Goal: Information Seeking & Learning: Learn about a topic

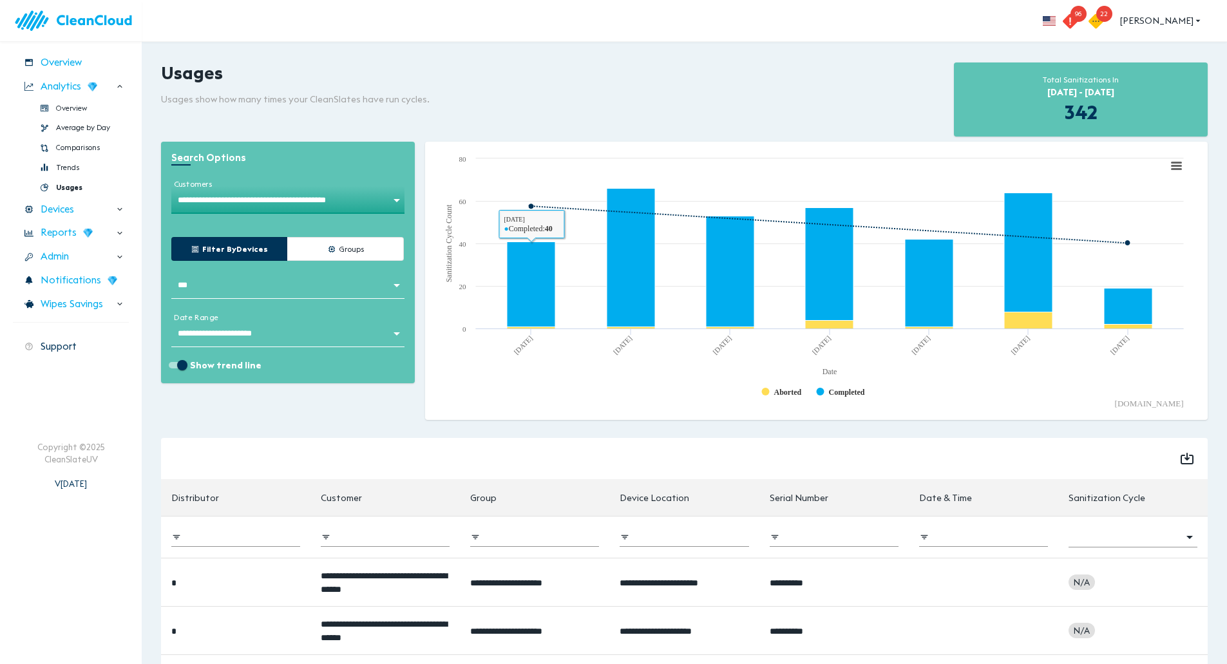
click at [365, 204] on body "**********" at bounding box center [613, 332] width 1227 height 664
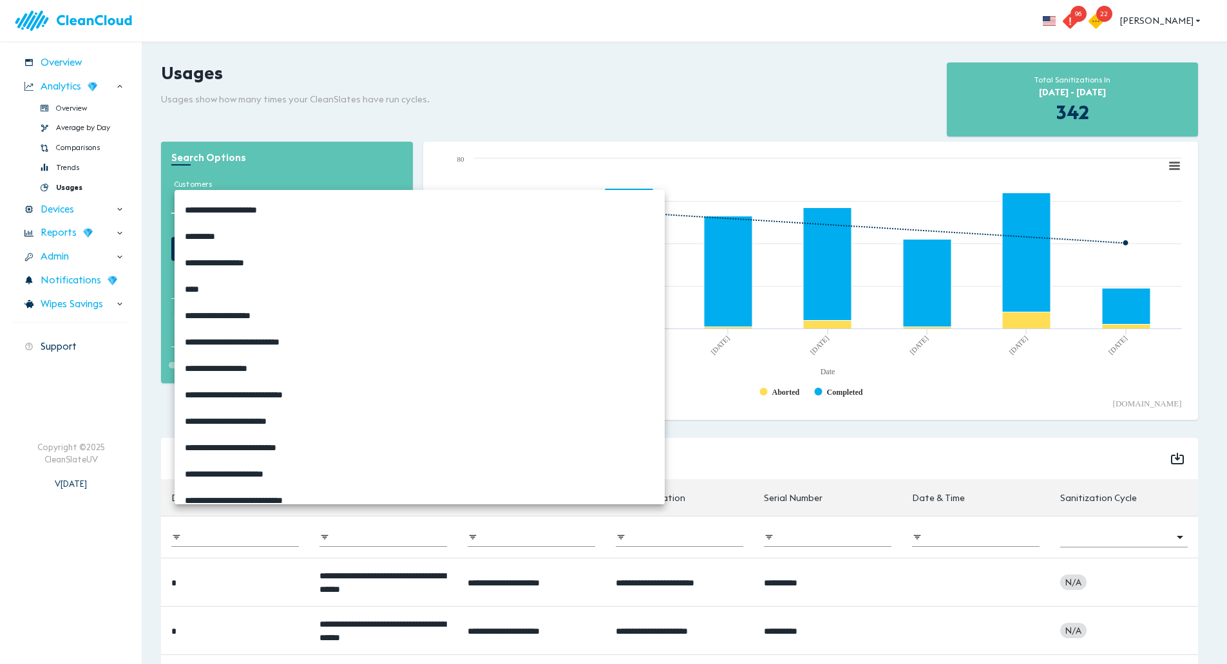
scroll to position [2481, 0]
click at [260, 343] on span "**********" at bounding box center [294, 343] width 219 height 14
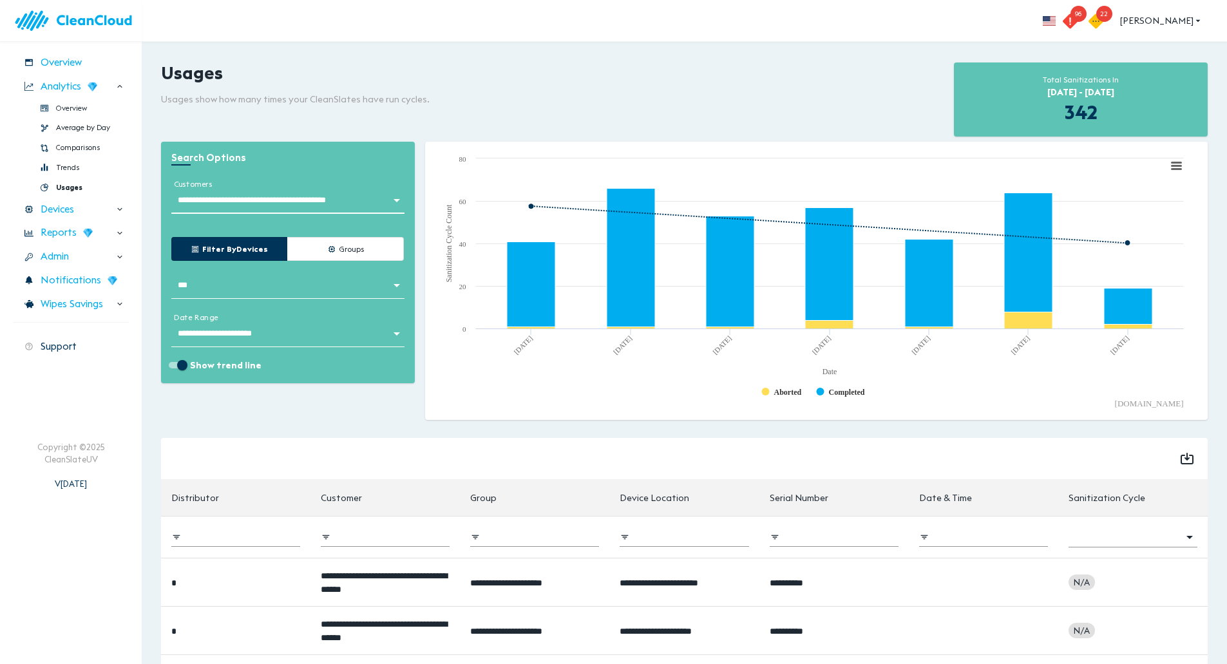
type input "**********"
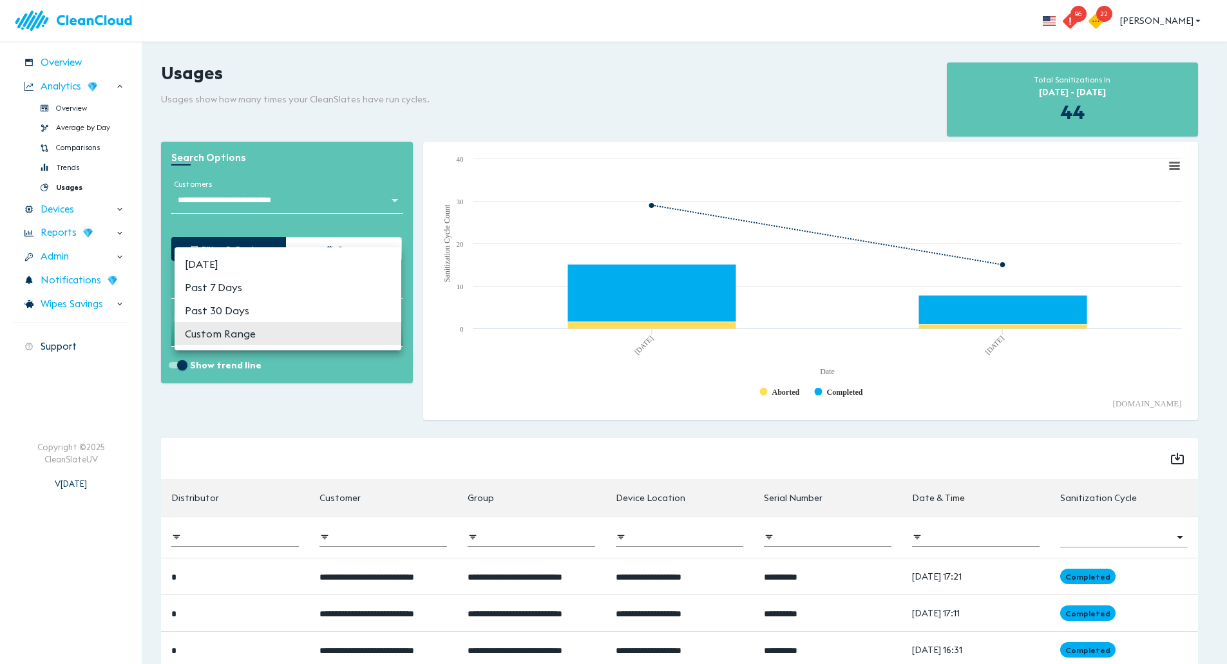
click at [273, 336] on body "**********" at bounding box center [613, 332] width 1227 height 664
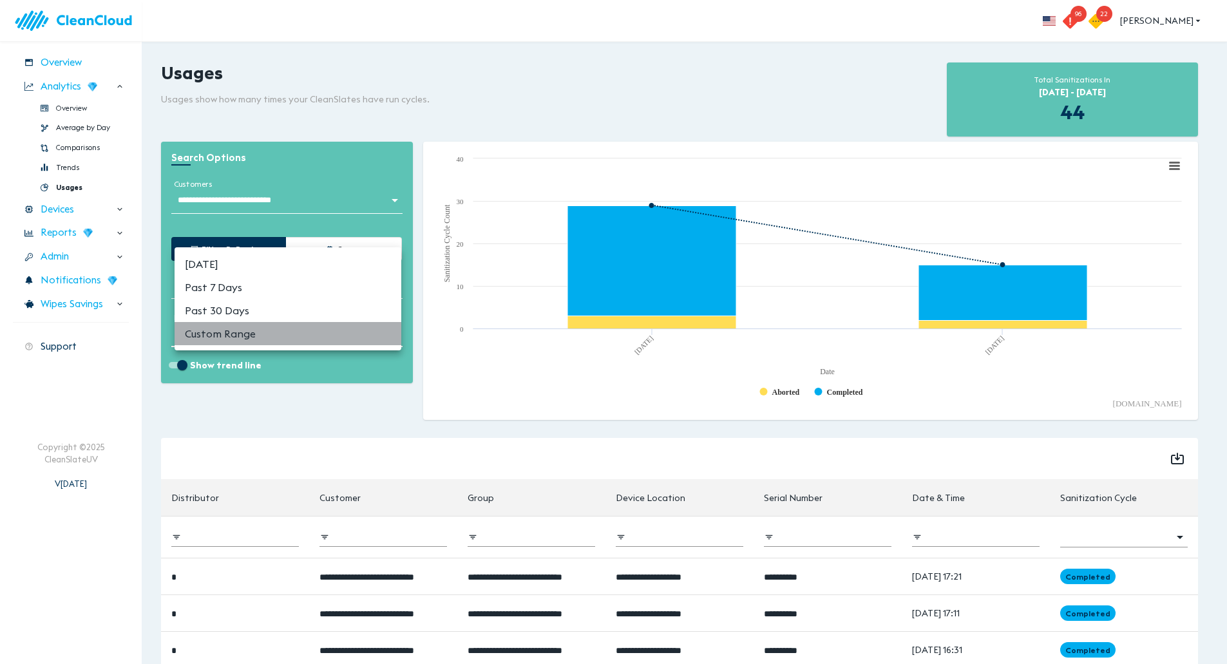
click at [256, 336] on li "Custom Range" at bounding box center [288, 333] width 227 height 23
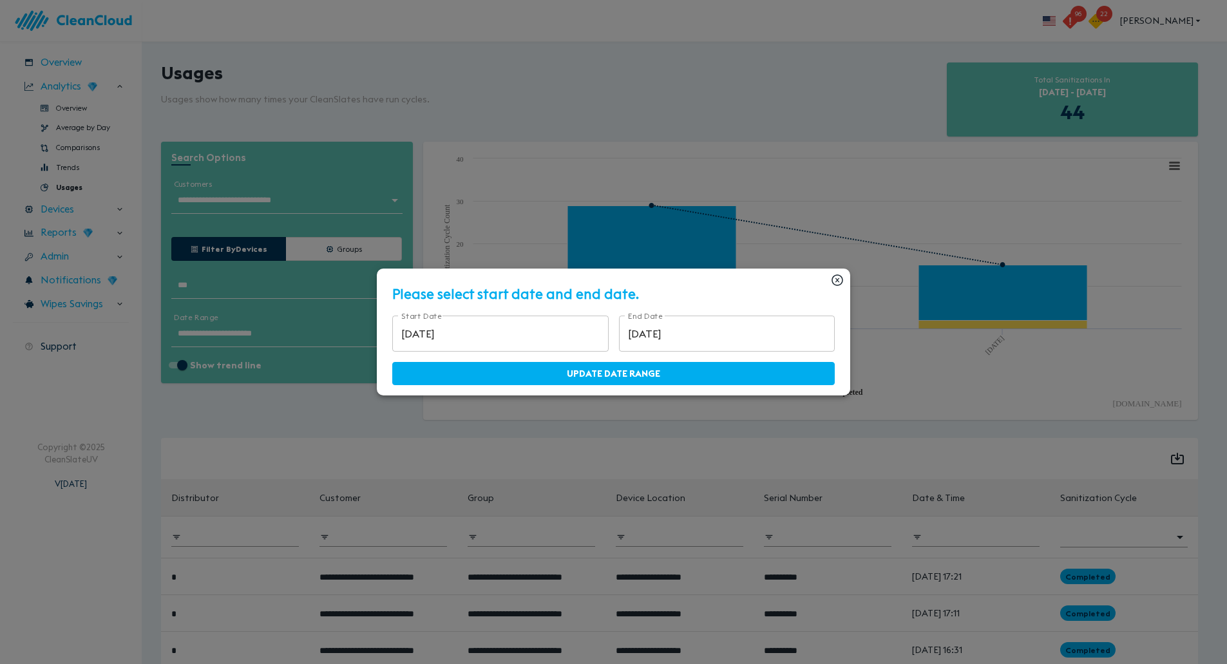
click at [431, 336] on input "[DATE]" at bounding box center [500, 334] width 216 height 36
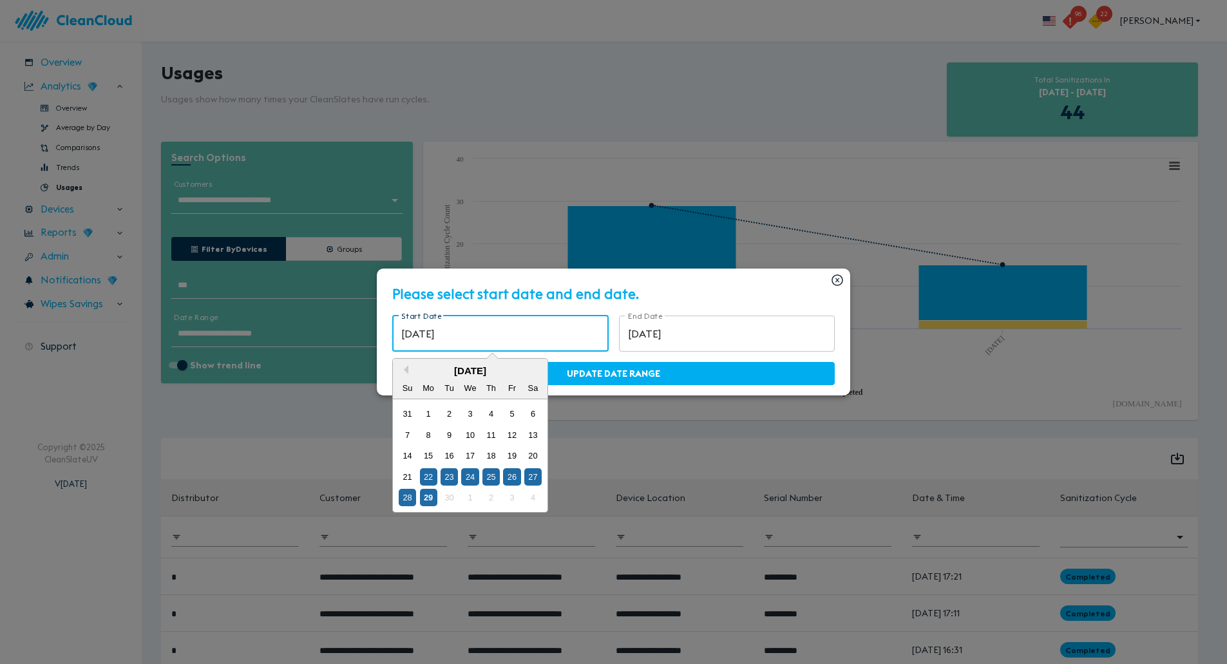
click at [421, 369] on div "[DATE]" at bounding box center [470, 371] width 155 height 14
click at [408, 370] on button "Previous Month" at bounding box center [403, 369] width 9 height 9
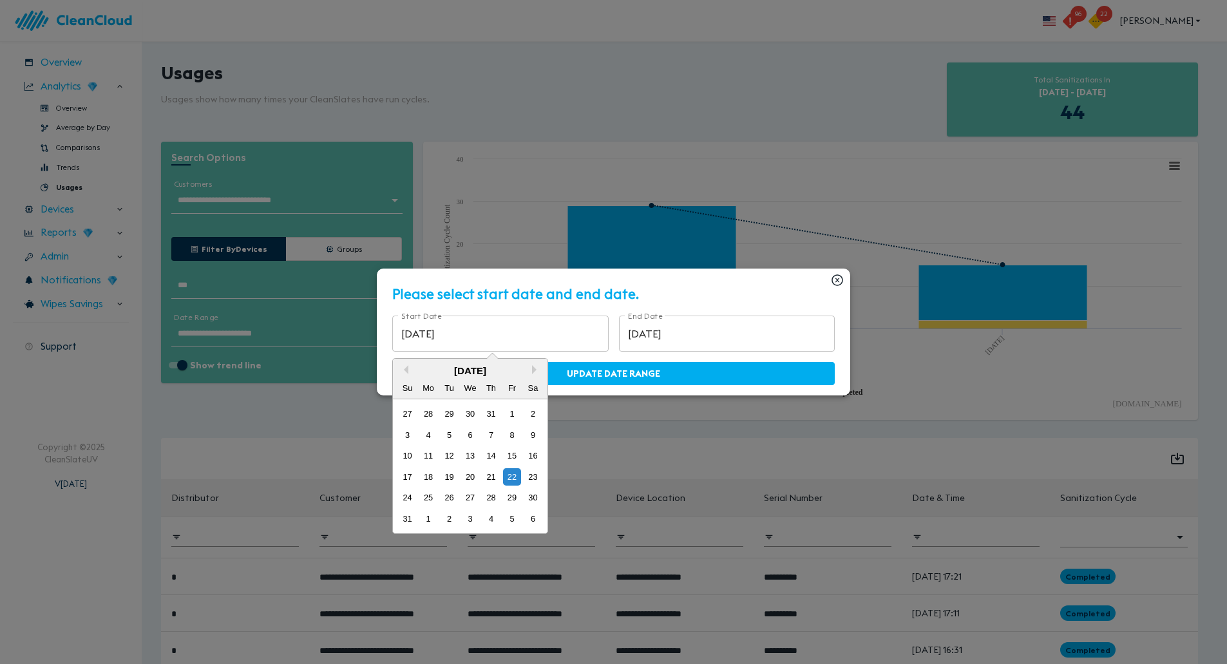
click at [452, 327] on input "[DATE]" at bounding box center [500, 334] width 216 height 36
click at [408, 373] on button "Previous Month" at bounding box center [403, 369] width 9 height 9
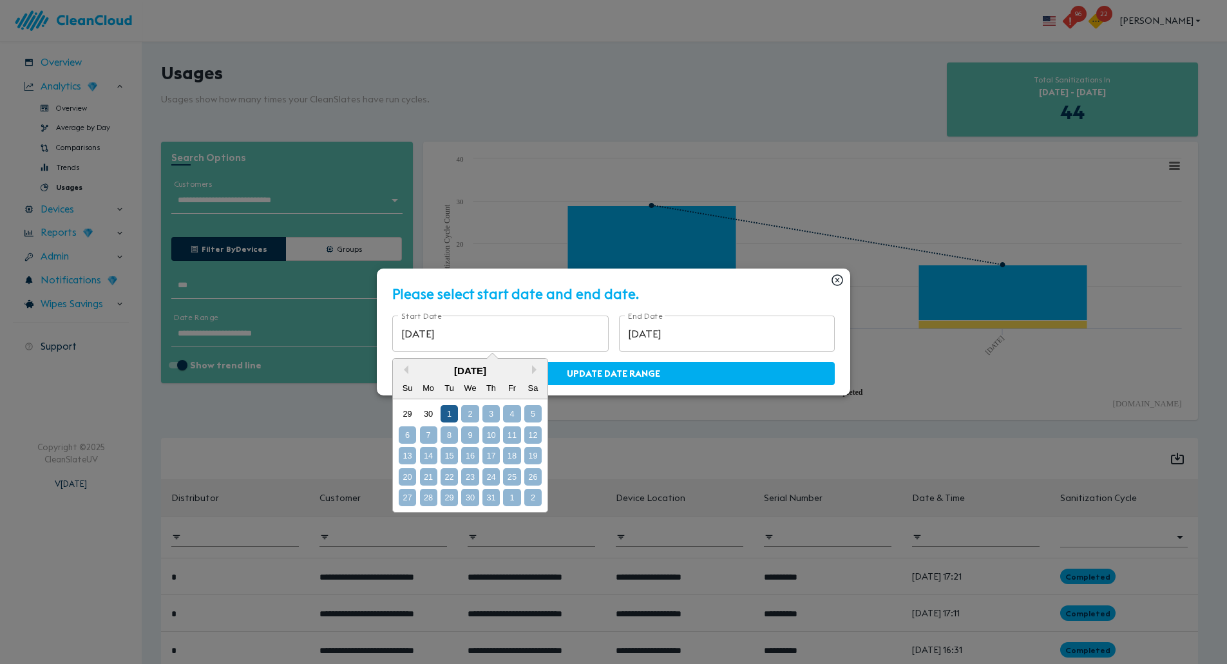
click at [458, 412] on div "1" at bounding box center [449, 413] width 17 height 17
type input "[DATE]"
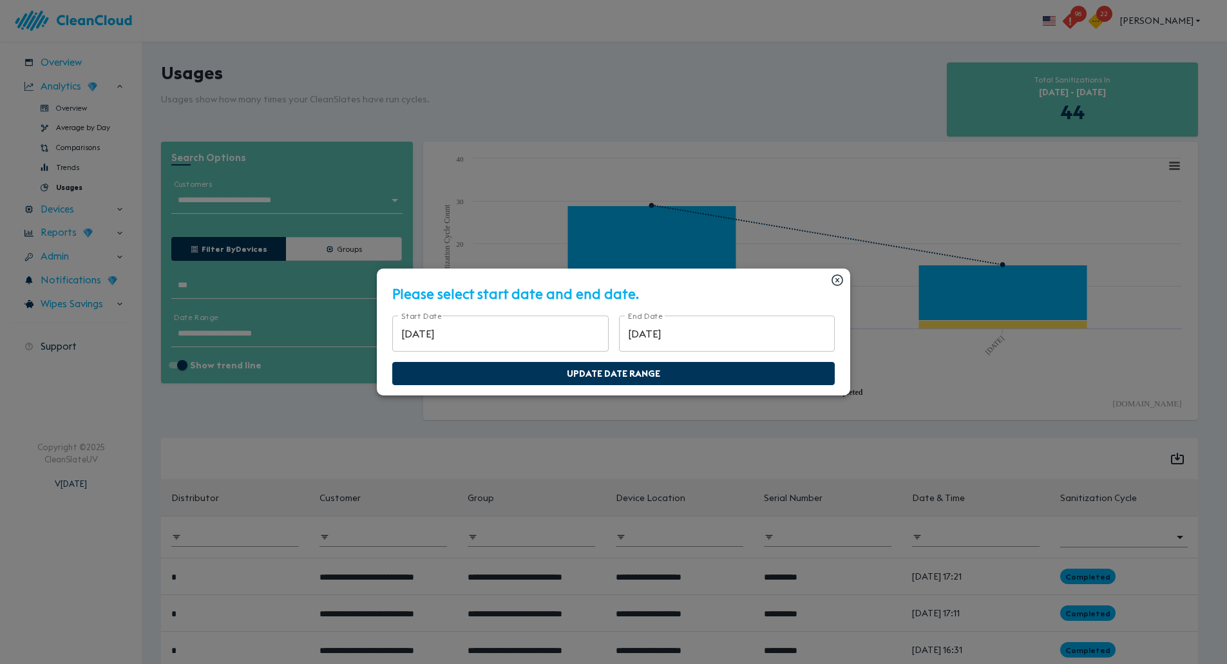
click at [660, 372] on span "Update Date Range" at bounding box center [614, 374] width 416 height 16
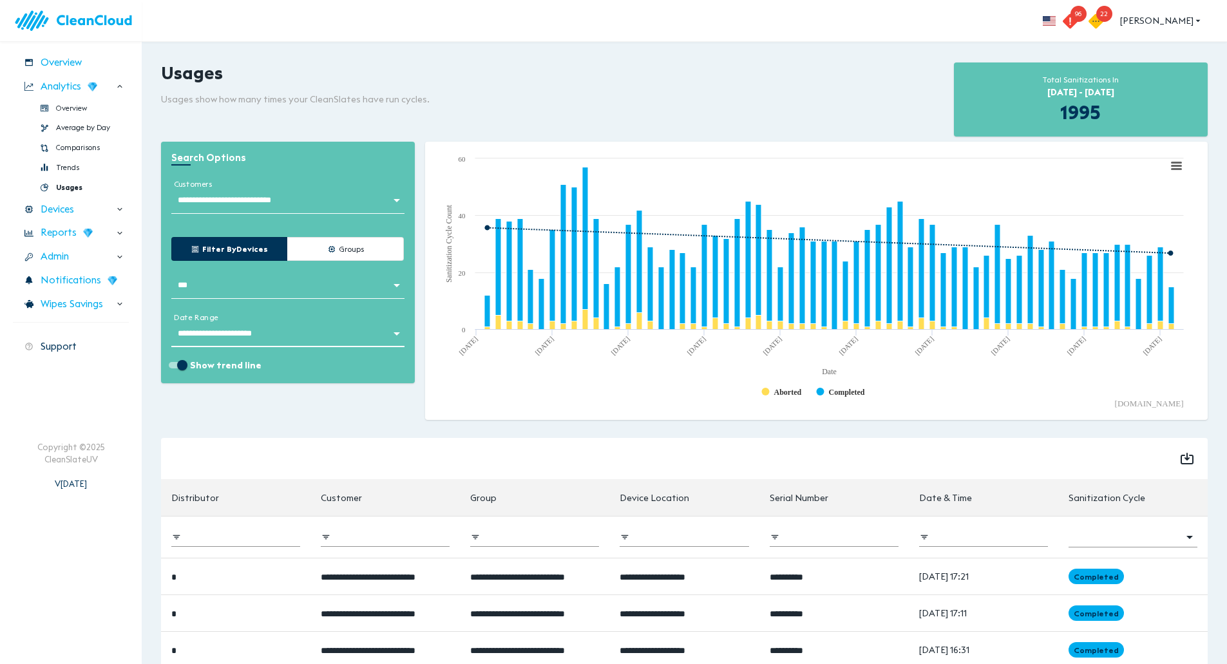
click at [184, 364] on input "Show trend line" at bounding box center [182, 365] width 46 height 15
checkbox input "false"
click at [774, 55] on div "**********" at bounding box center [685, 510] width 1086 height 934
click at [1175, 165] on icon at bounding box center [1177, 165] width 9 height 6
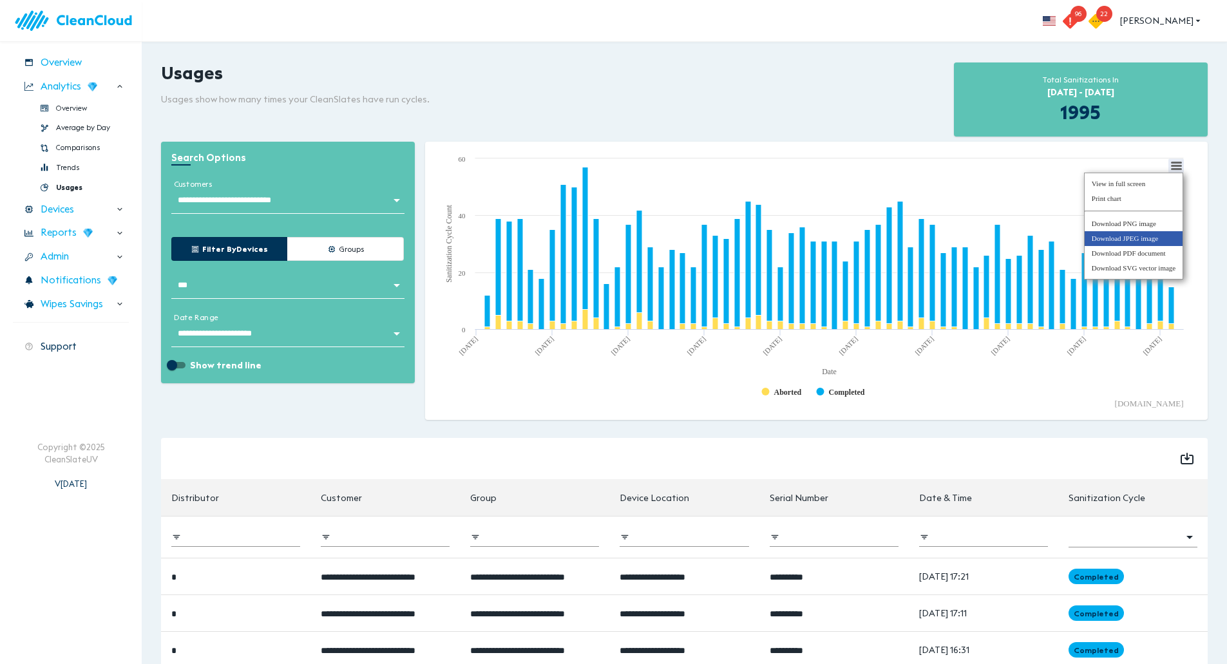
click at [1152, 235] on li "Download JPEG image" at bounding box center [1134, 238] width 98 height 15
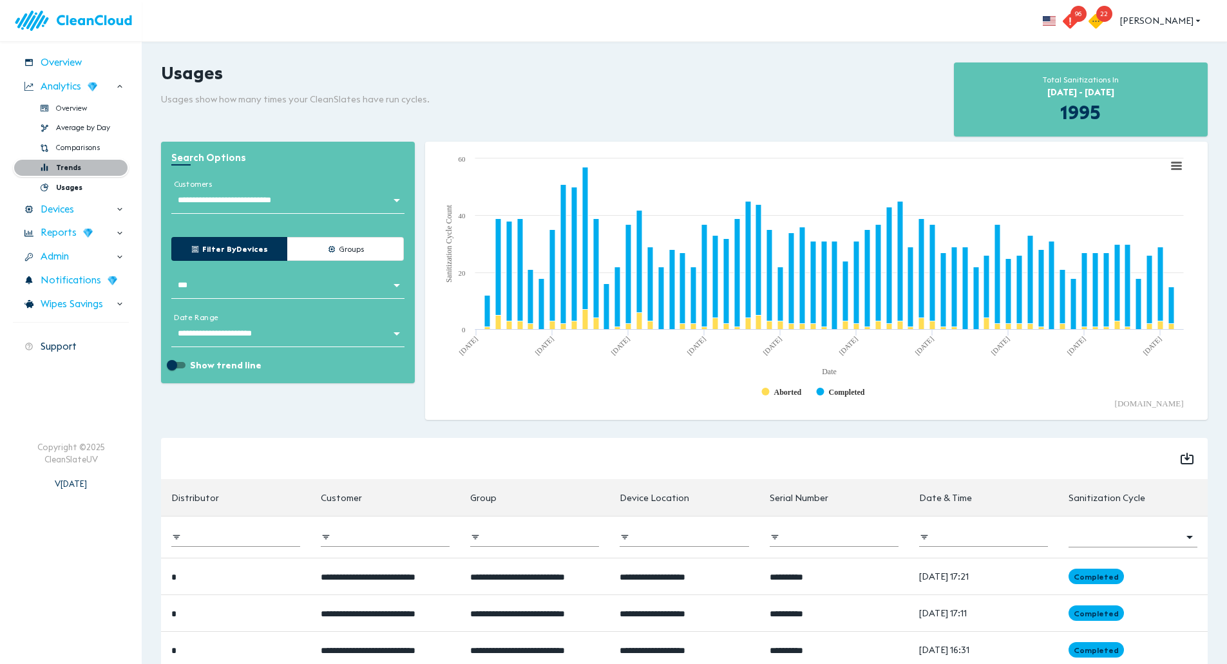
click at [75, 163] on span "Trends" at bounding box center [68, 167] width 25 height 11
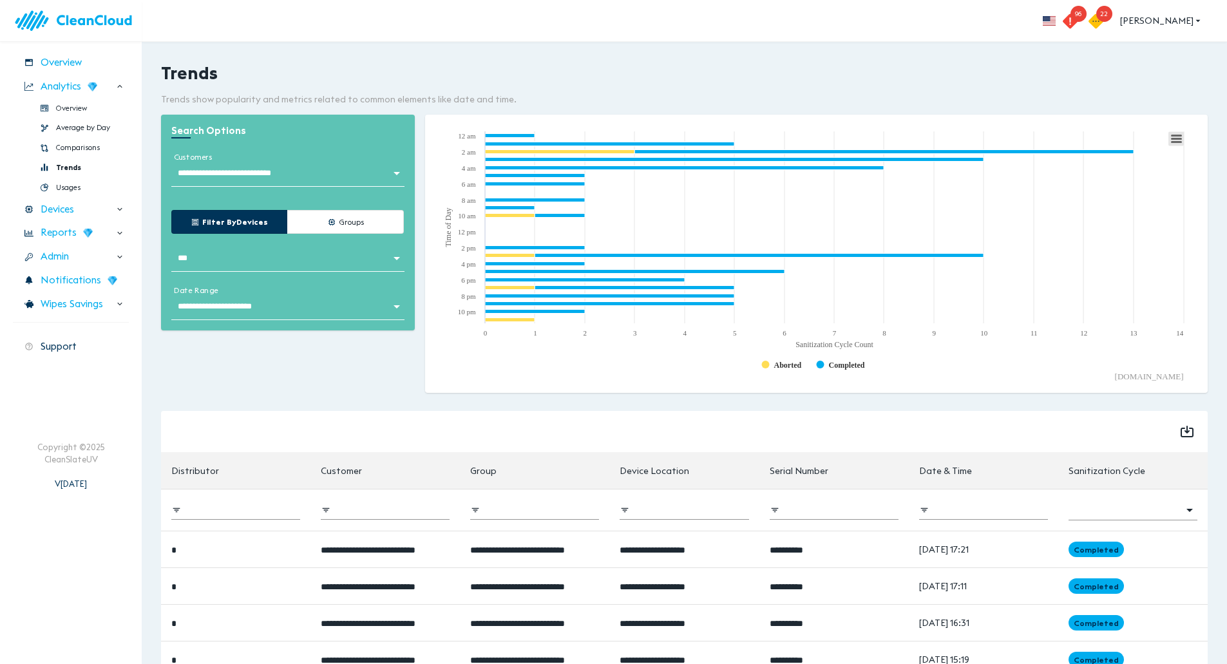
click at [1175, 137] on rect at bounding box center [1176, 138] width 15 height 14
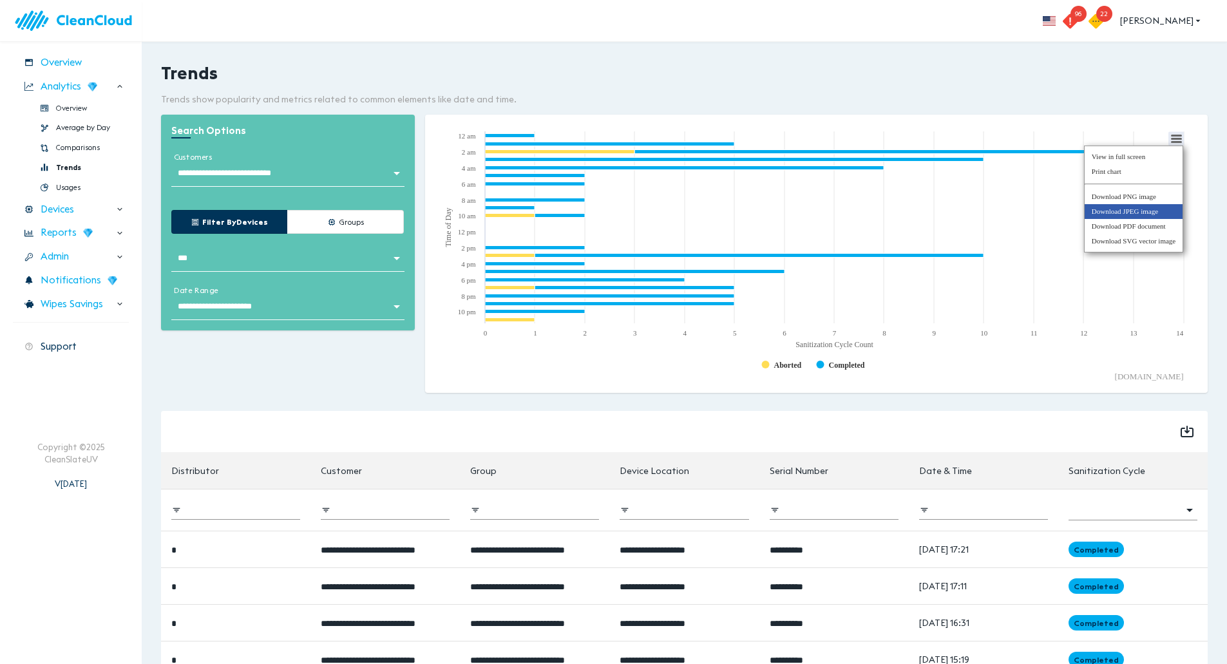
click at [1157, 210] on li "Download JPEG image" at bounding box center [1134, 211] width 98 height 15
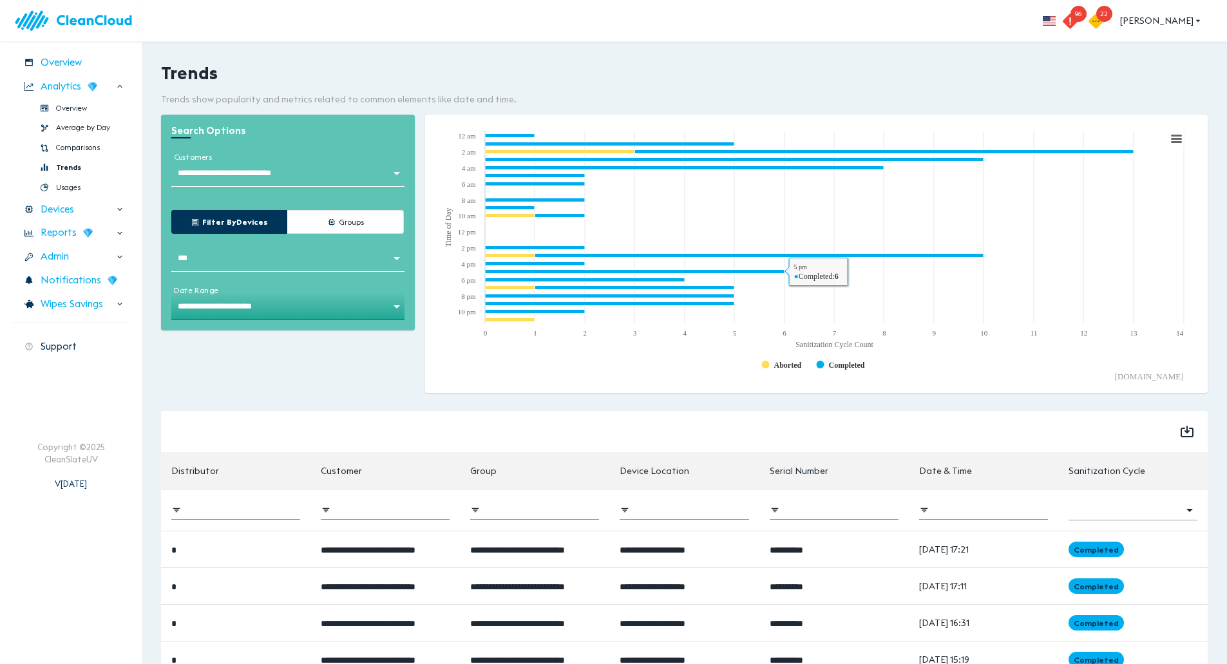
click at [377, 311] on body "**********" at bounding box center [613, 332] width 1227 height 664
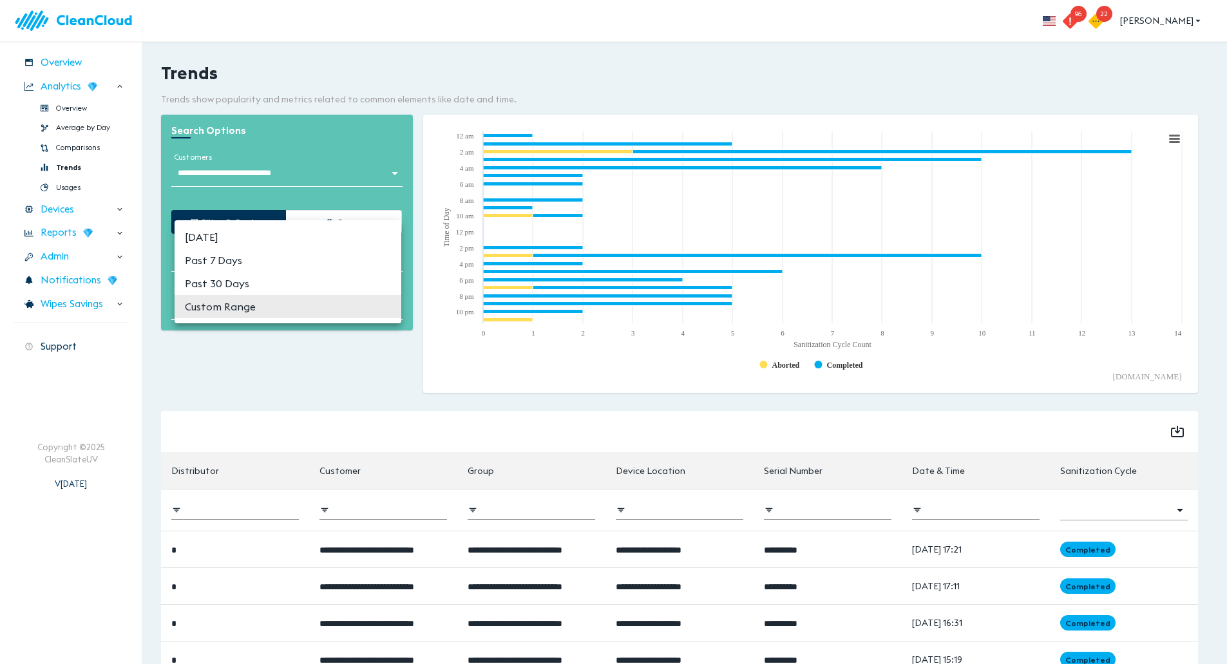
click at [326, 303] on li "Custom Range" at bounding box center [288, 306] width 227 height 23
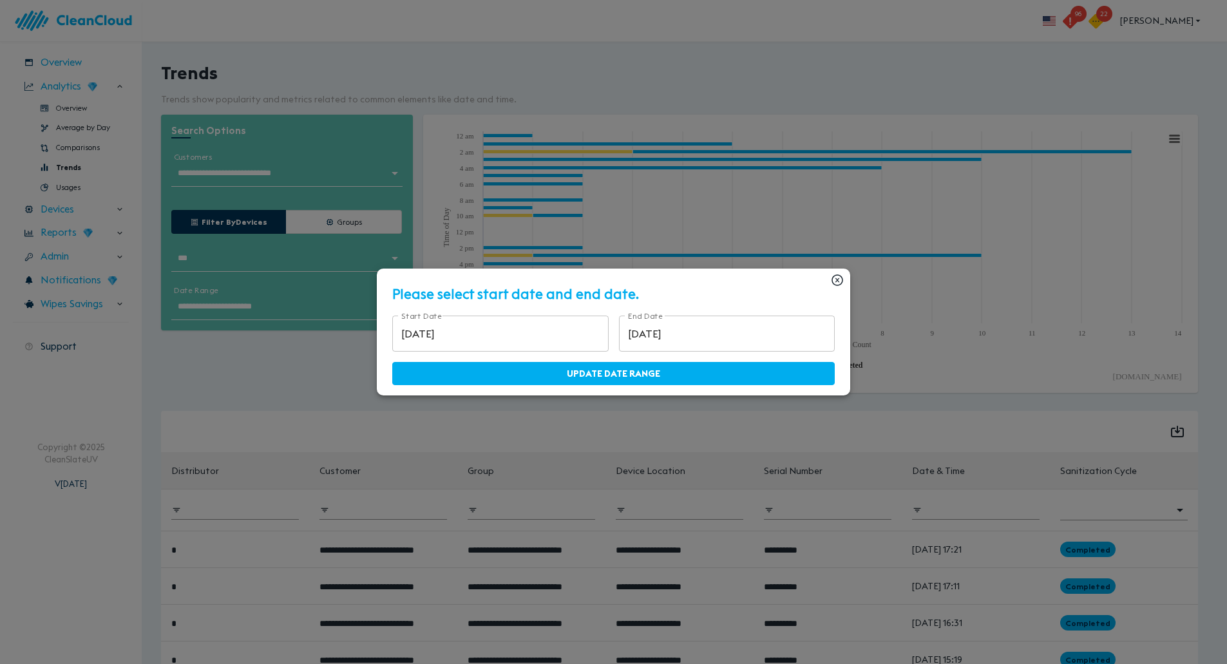
click at [476, 336] on input "[DATE]" at bounding box center [500, 334] width 216 height 36
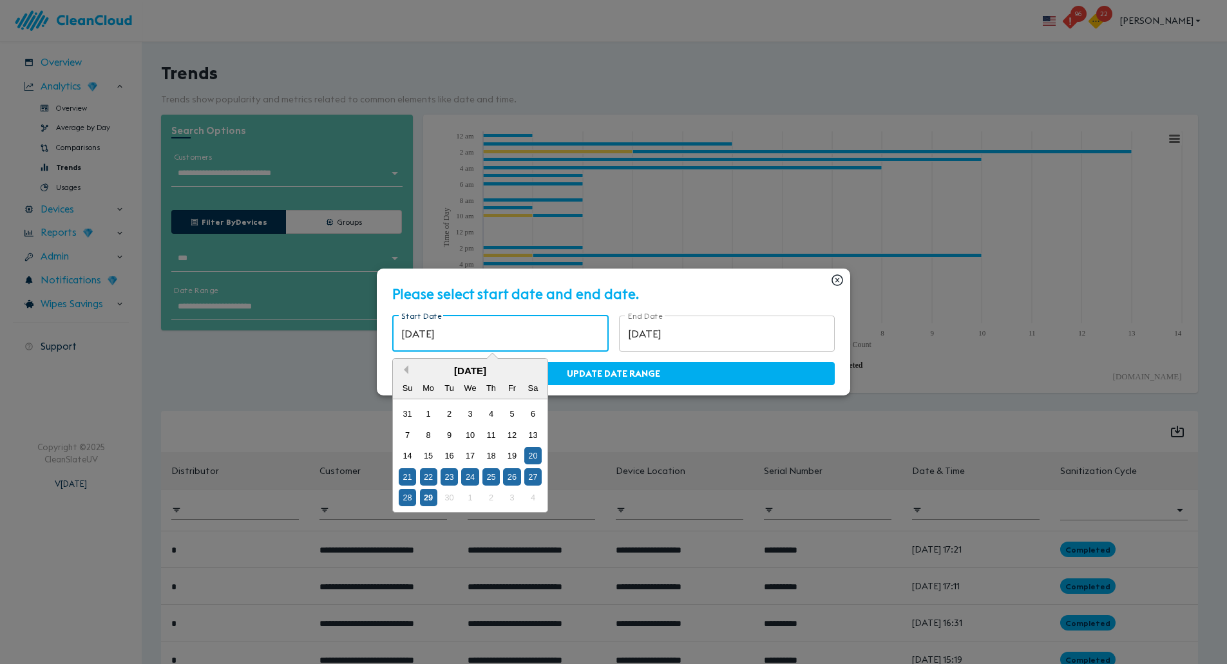
click at [408, 369] on button "Previous Month" at bounding box center [403, 369] width 9 height 9
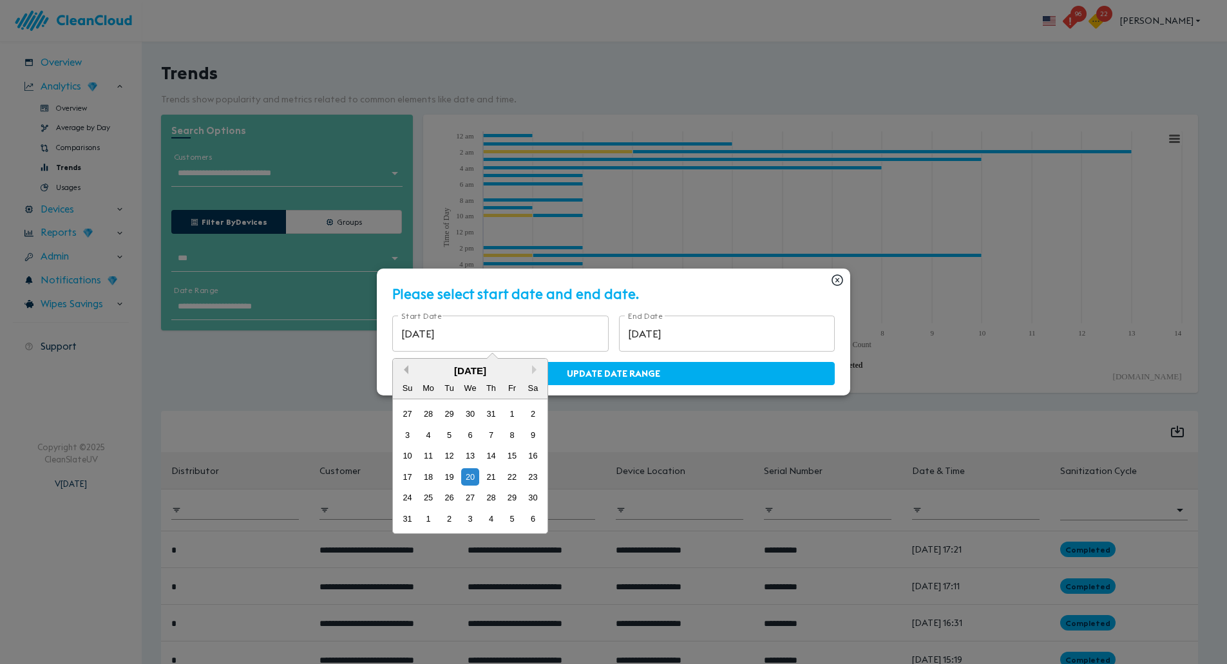
click at [408, 369] on button "Previous Month" at bounding box center [403, 369] width 9 height 9
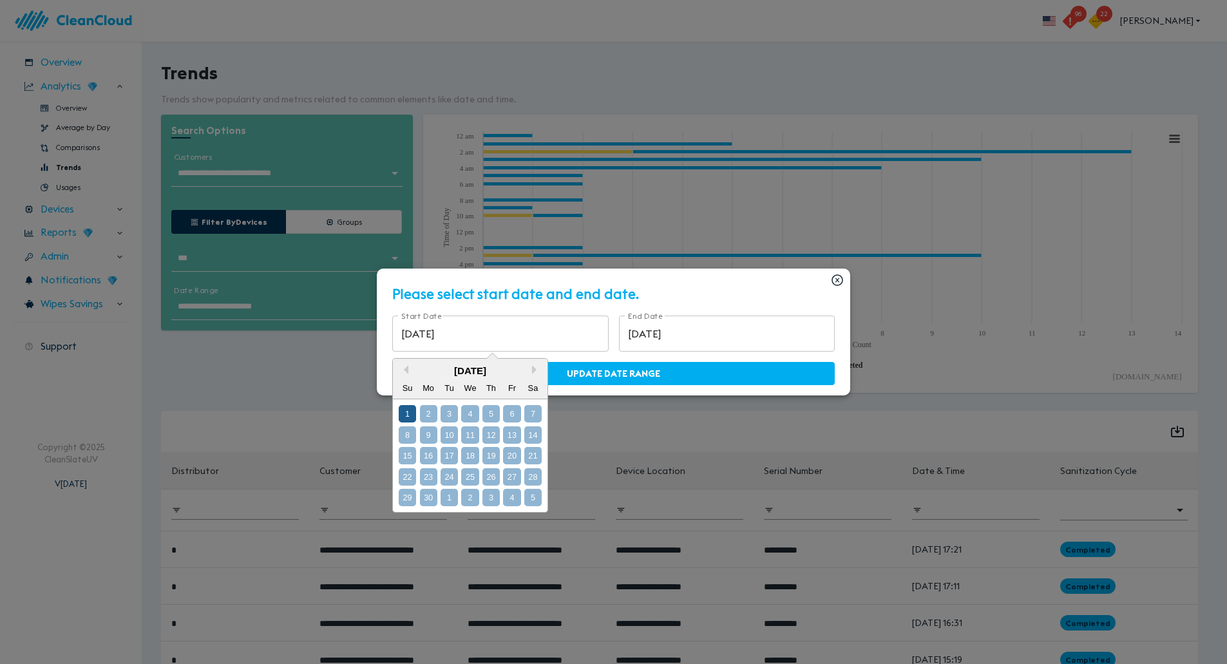
click at [416, 415] on div "1" at bounding box center [407, 413] width 17 height 17
type input "[DATE]"
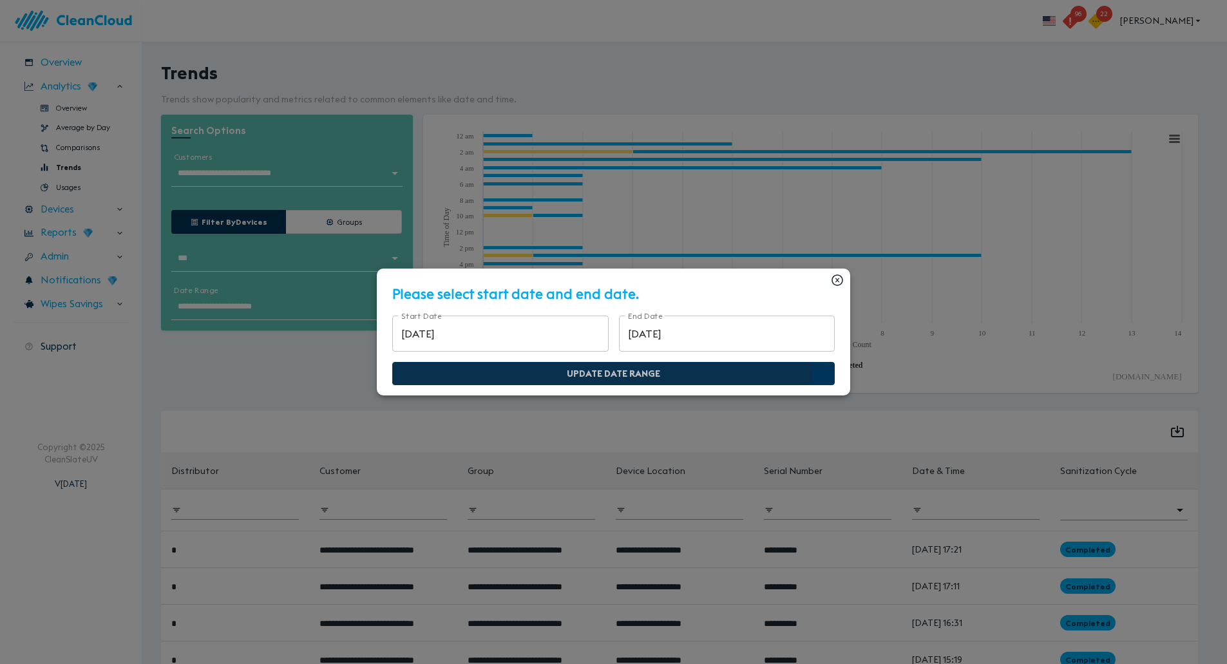
click at [581, 370] on span "Update Date Range" at bounding box center [614, 374] width 416 height 16
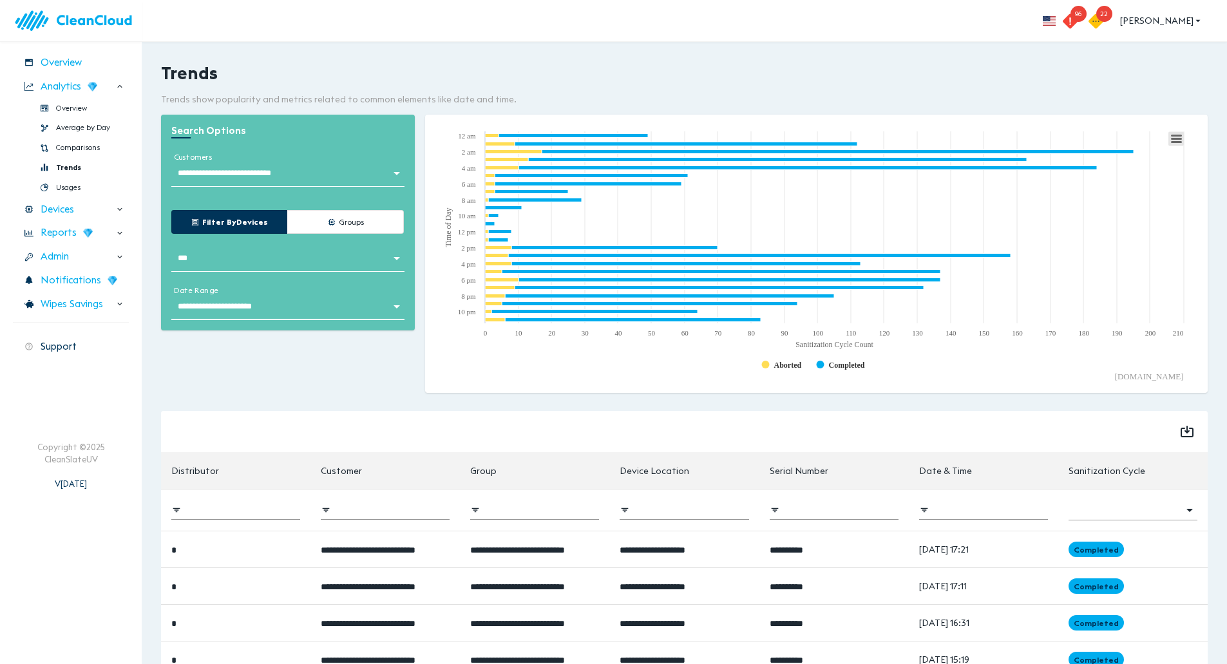
click at [1176, 143] on rect at bounding box center [1176, 138] width 15 height 14
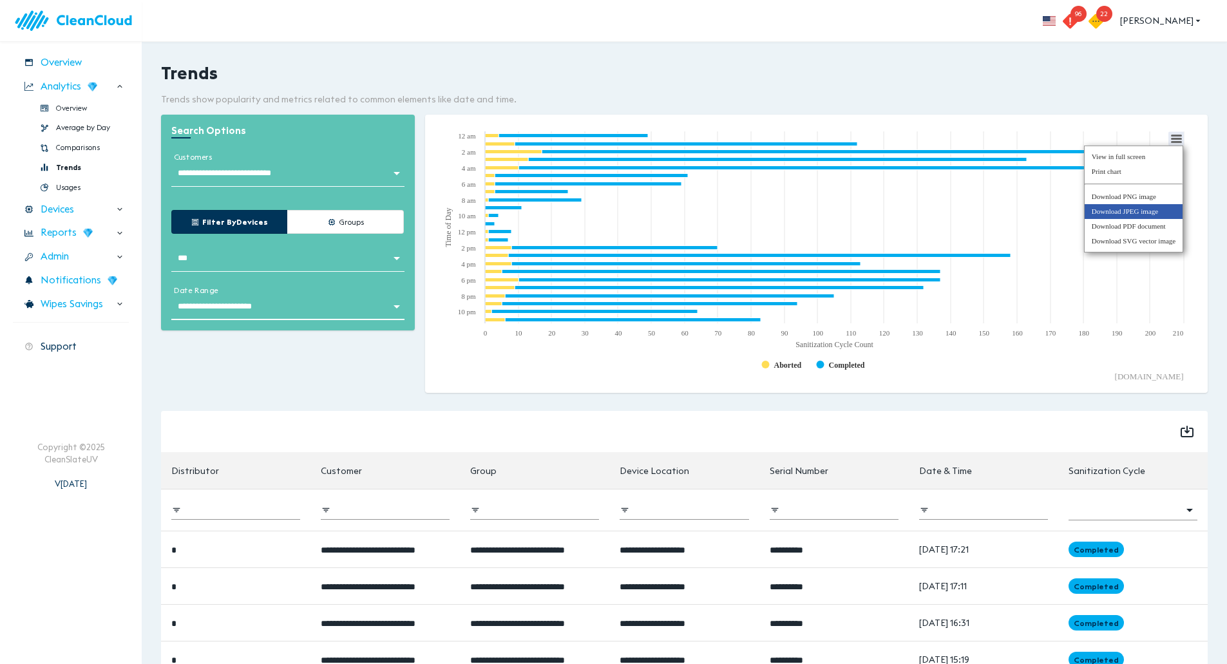
click at [1138, 207] on li "Download JPEG image" at bounding box center [1134, 211] width 98 height 15
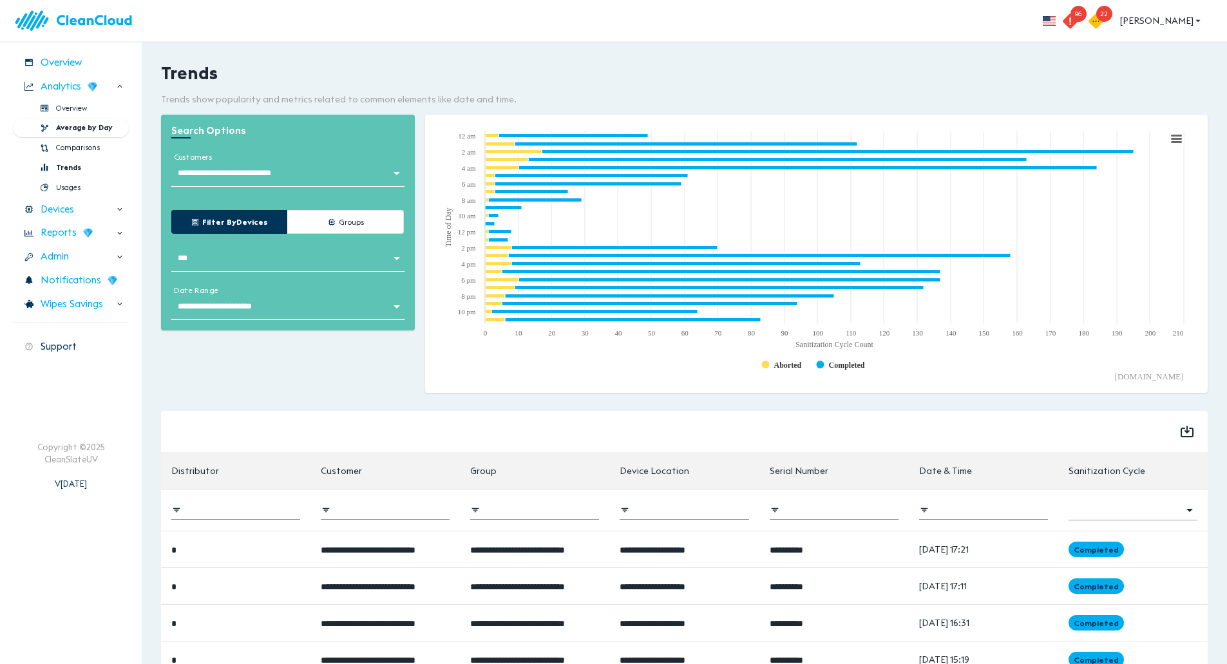
click at [72, 126] on span "Average by Day" at bounding box center [84, 127] width 57 height 11
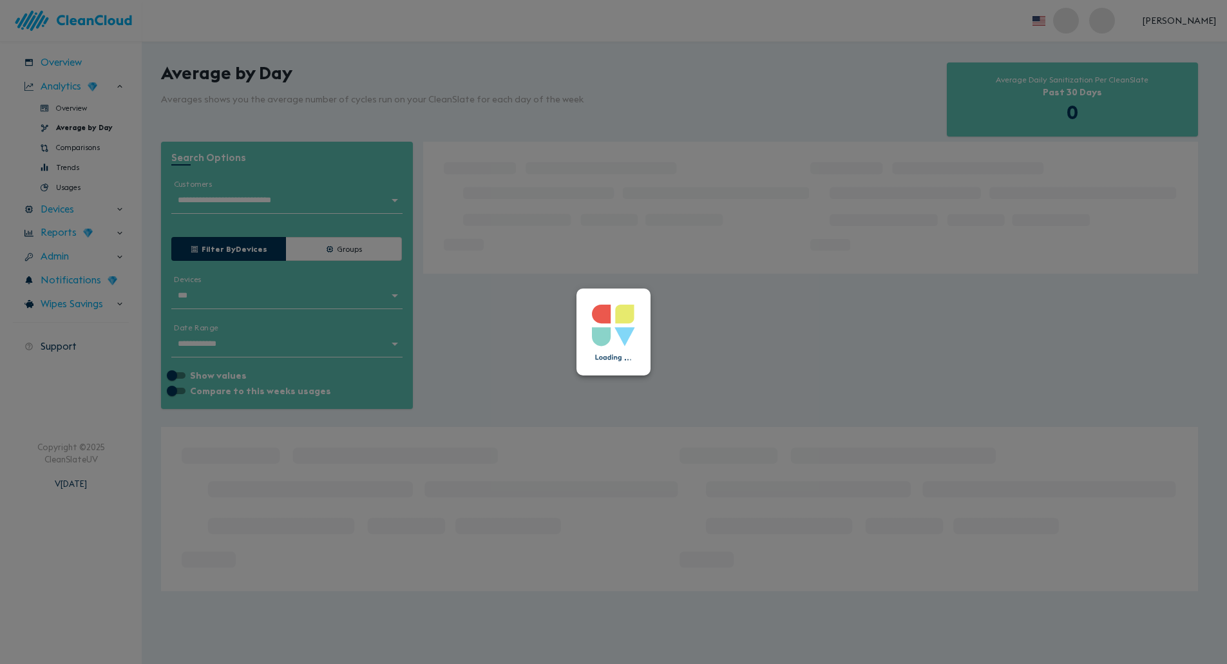
type input "**********"
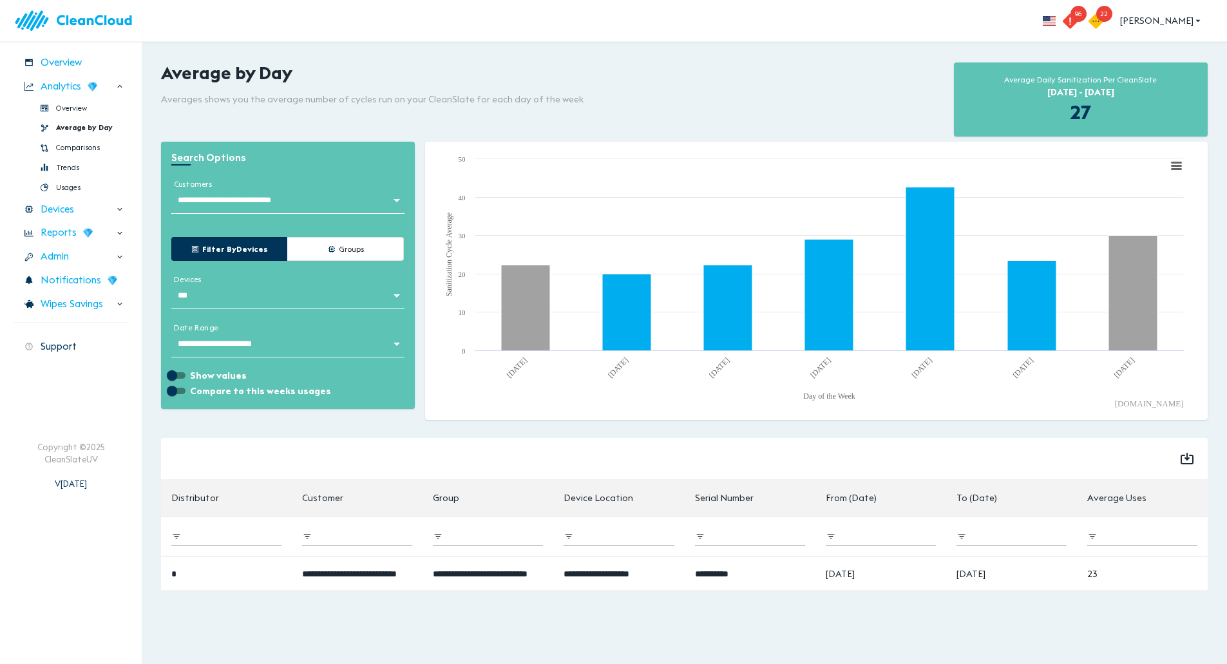
click at [355, 343] on body "**********" at bounding box center [613, 332] width 1227 height 664
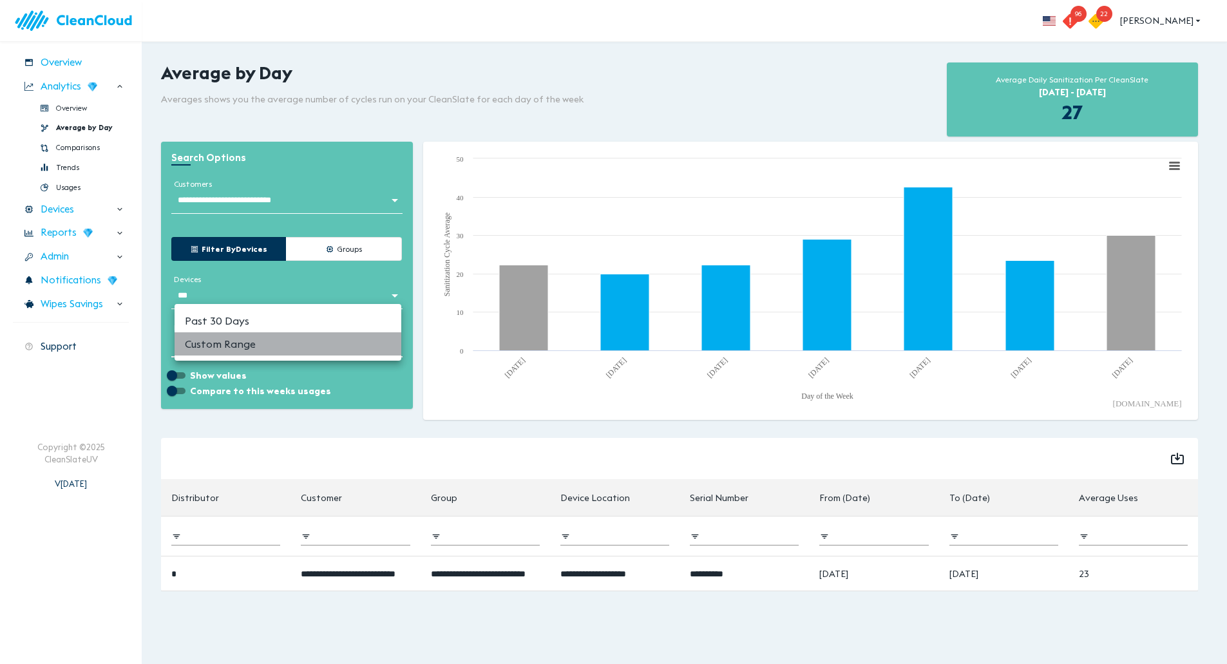
click at [339, 346] on li "Custom Range" at bounding box center [288, 343] width 227 height 23
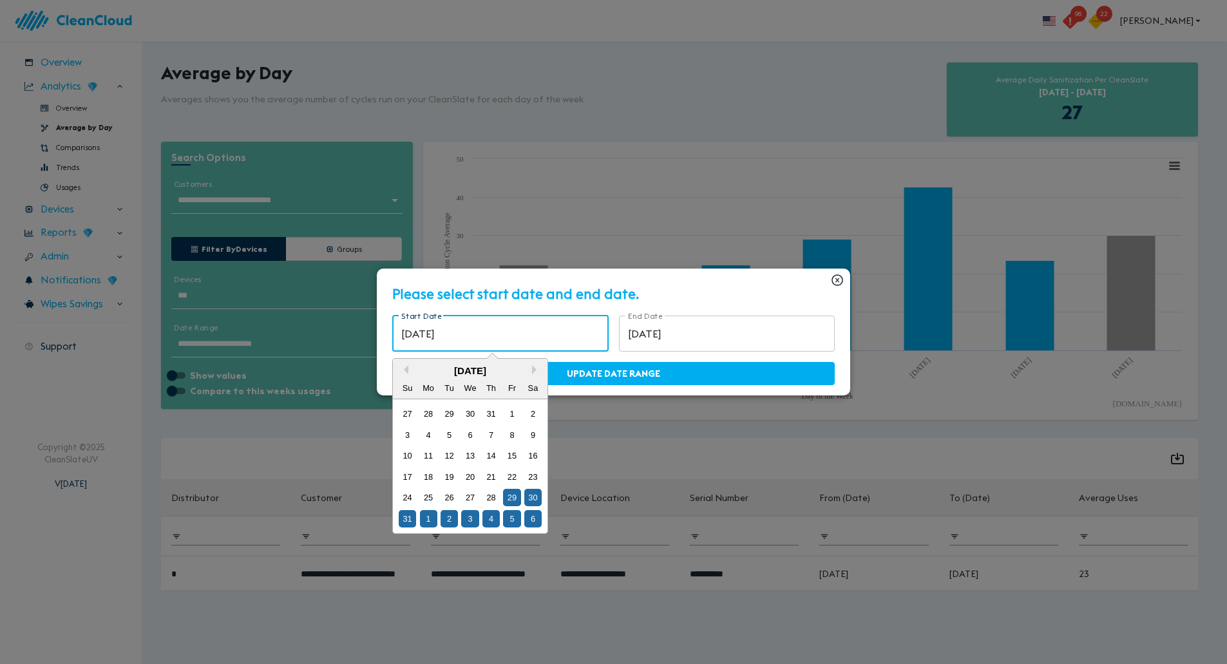
click at [468, 324] on input "[DATE]" at bounding box center [500, 334] width 216 height 36
click at [408, 372] on button "Previous Month" at bounding box center [403, 369] width 9 height 9
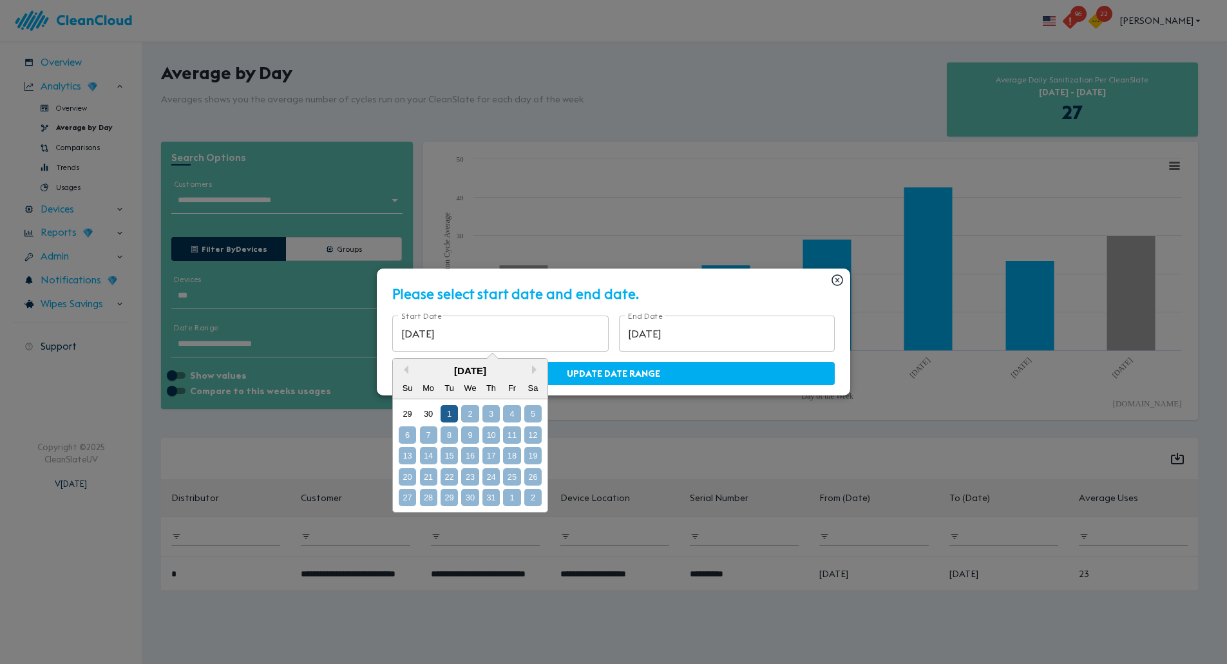
click at [458, 413] on div "1" at bounding box center [449, 413] width 17 height 17
type input "[DATE]"
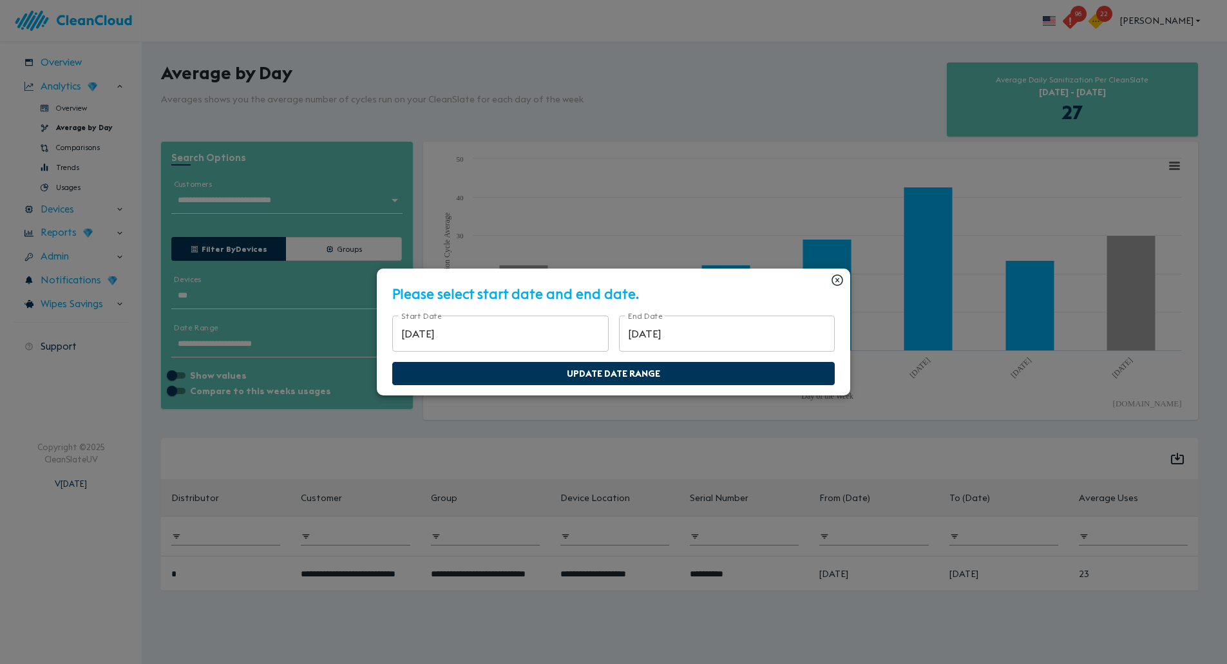
click at [556, 373] on span "Update Date Range" at bounding box center [614, 374] width 416 height 16
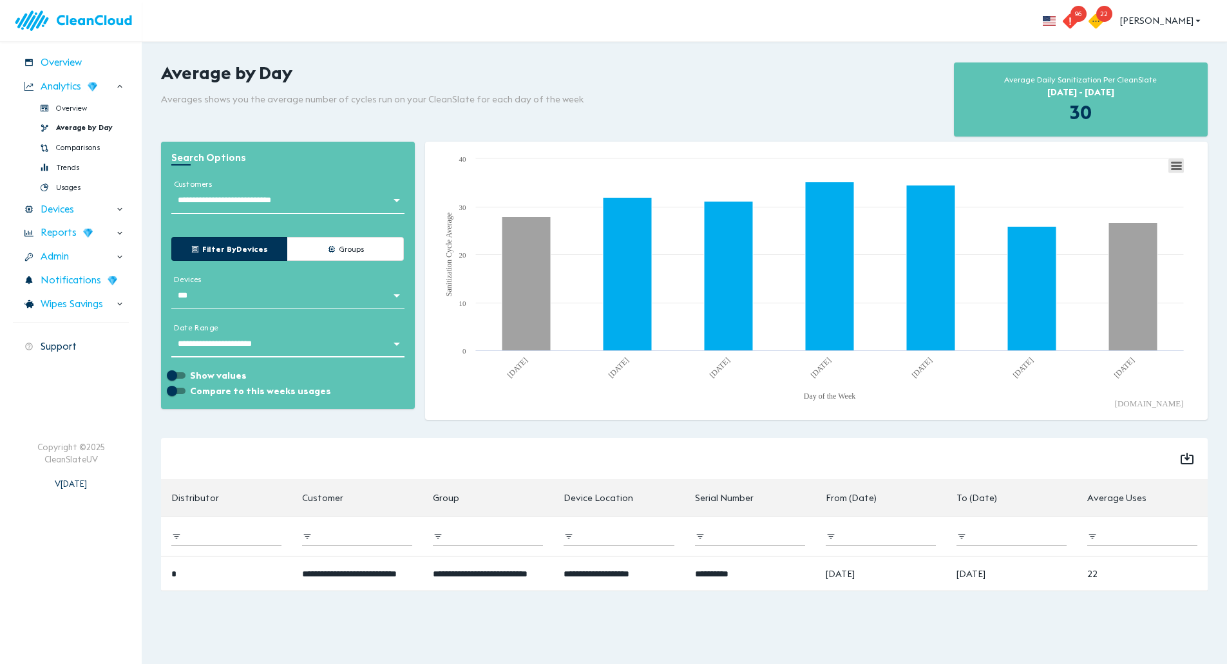
click at [1181, 169] on icon at bounding box center [1177, 165] width 9 height 6
click at [1144, 235] on li "Download JPEG image" at bounding box center [1134, 238] width 98 height 15
click at [563, 137] on div "Created with Highcharts 9.3.3 Day of the Week Sanitization Cycle Average Chart …" at bounding box center [816, 281] width 793 height 289
click at [68, 162] on span "Trends" at bounding box center [68, 167] width 25 height 11
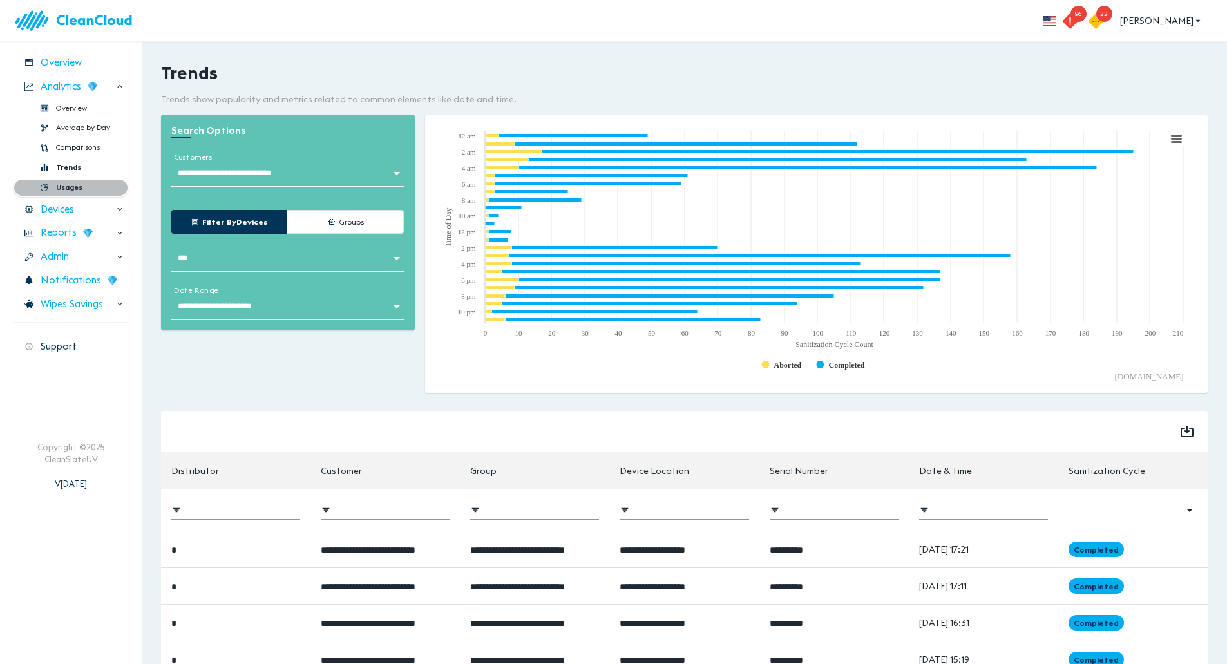
click at [69, 184] on span "Usages" at bounding box center [69, 187] width 26 height 11
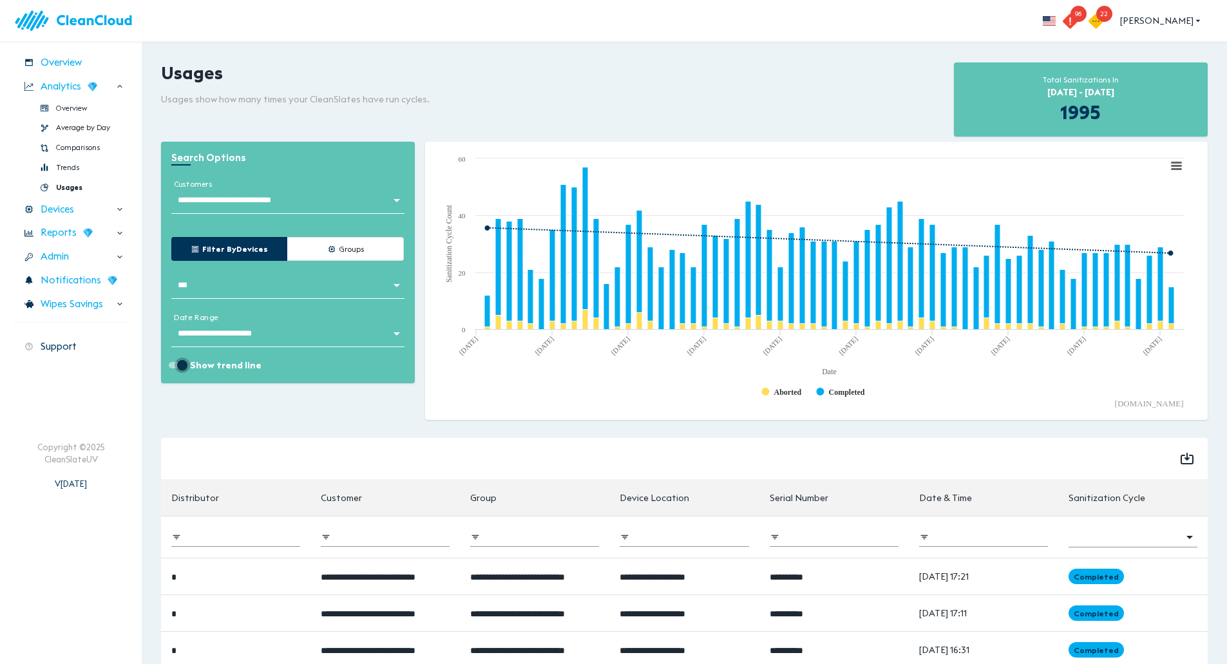
click at [181, 366] on input "Show trend line" at bounding box center [182, 365] width 46 height 15
checkbox input "false"
